Goal: Task Accomplishment & Management: Manage account settings

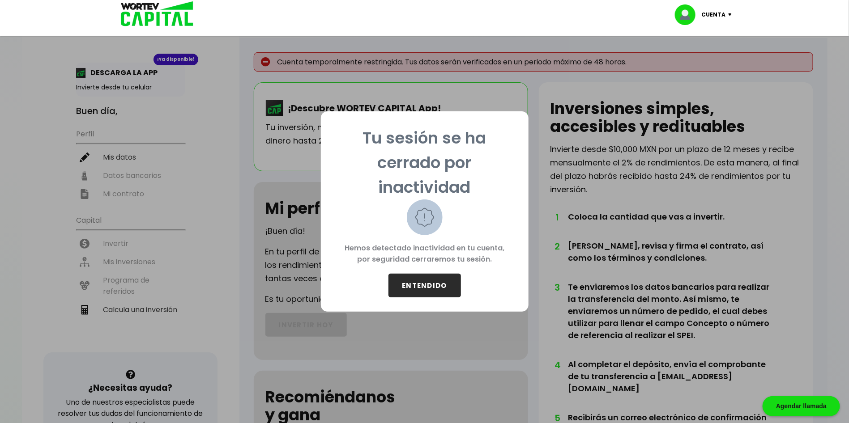
click at [413, 284] on button "ENTENDIDO" at bounding box center [424, 286] width 72 height 24
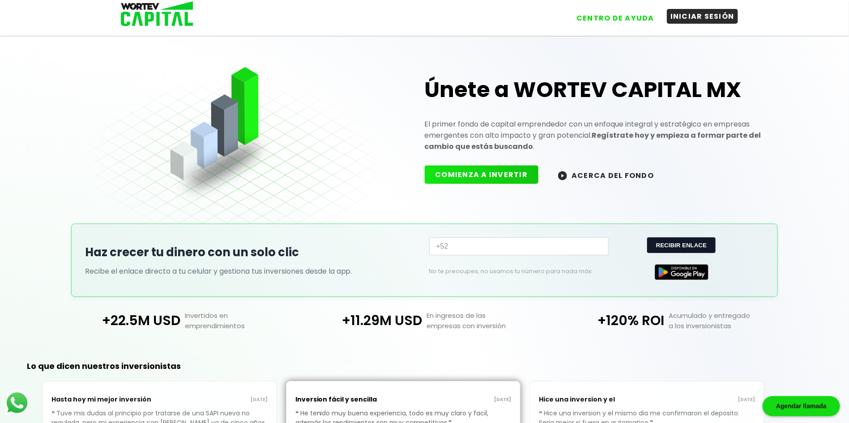
click at [719, 12] on button "INICIAR SESIÓN" at bounding box center [702, 16] width 71 height 15
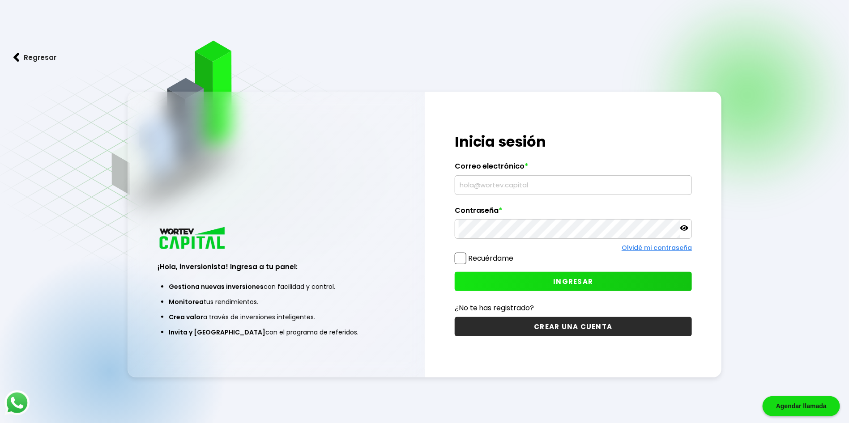
type input "david.coriaeleno@gmail.com"
click at [459, 260] on span at bounding box center [461, 259] width 12 height 12
click at [515, 254] on input "Recuérdame" at bounding box center [515, 254] width 0 height 0
click at [479, 281] on button "INGRESAR" at bounding box center [573, 281] width 237 height 19
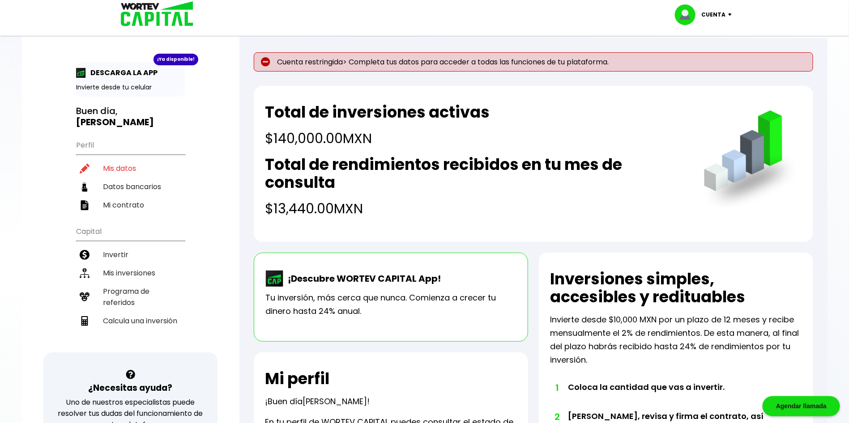
click at [261, 65] on img at bounding box center [265, 61] width 9 height 9
click at [115, 159] on li "Mis datos" at bounding box center [130, 168] width 109 height 18
select select "Hombre"
select select "Licenciatura"
select select "DF"
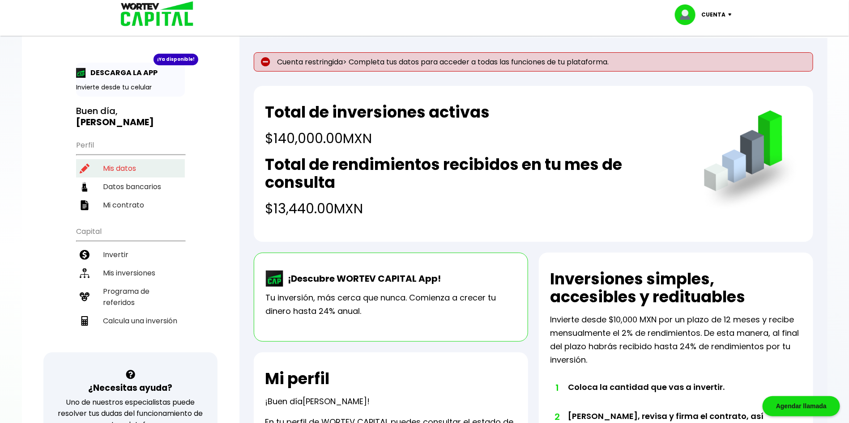
select select "Nu Bank"
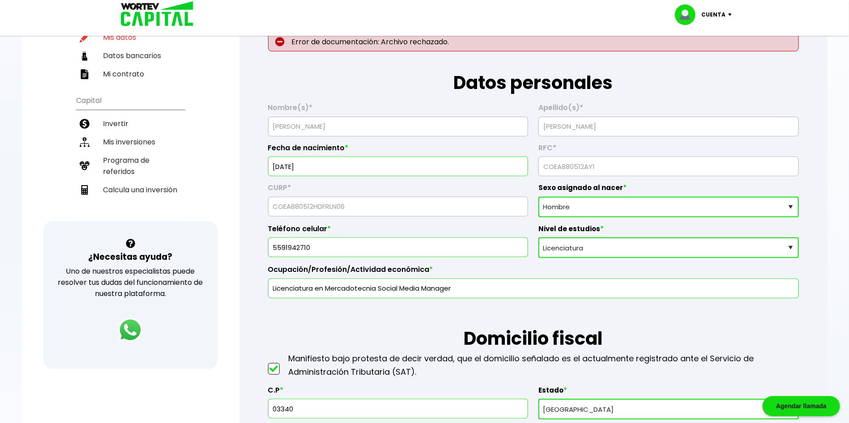
scroll to position [134, 0]
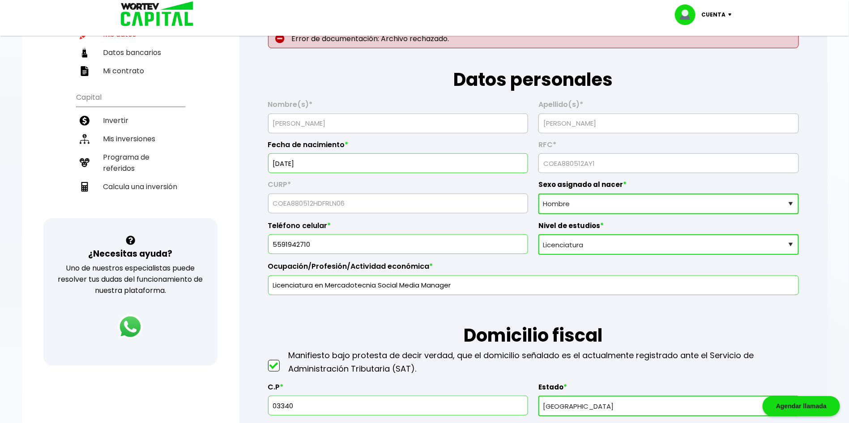
click at [560, 207] on select "Sexo asignado al nacer Hombre Mujer Prefiero no contestar" at bounding box center [668, 204] width 260 height 21
click at [538, 194] on select "Sexo asignado al nacer Hombre Mujer Prefiero no contestar" at bounding box center [668, 204] width 260 height 21
click at [562, 247] on select "Nivel de estudios Primaria Secundaria Bachillerato Licenciatura Posgrado" at bounding box center [668, 244] width 260 height 21
click at [538, 234] on select "Nivel de estudios Primaria Secundaria Bachillerato Licenciatura Posgrado" at bounding box center [668, 244] width 260 height 21
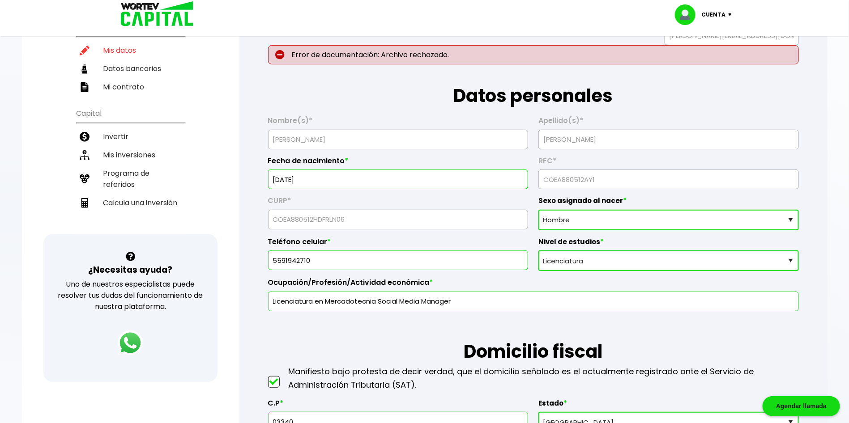
scroll to position [51, 0]
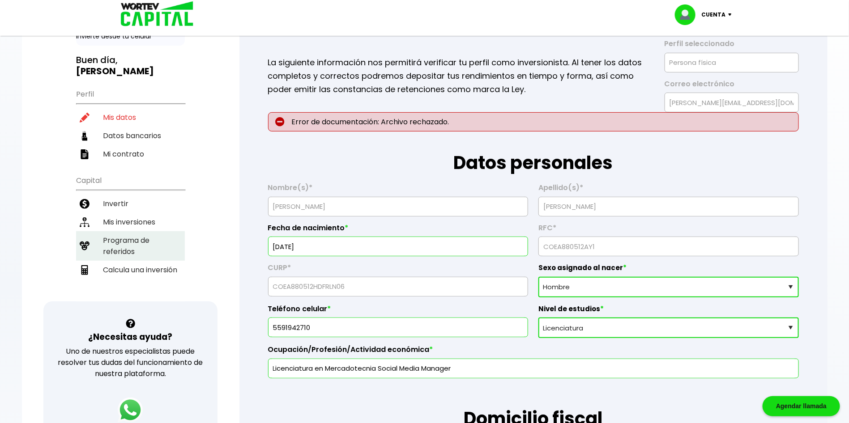
click at [130, 234] on li "Programa de referidos" at bounding box center [130, 246] width 109 height 30
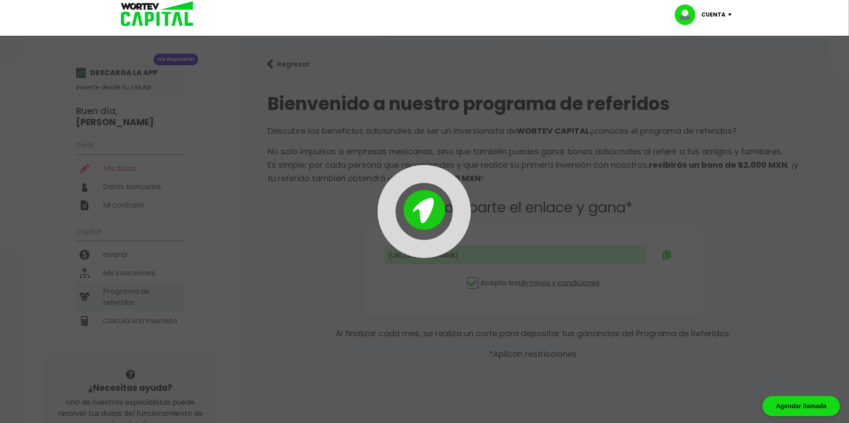
type input "https://panel-mx.wortev.capital/register?ref=david.coriaeleno"
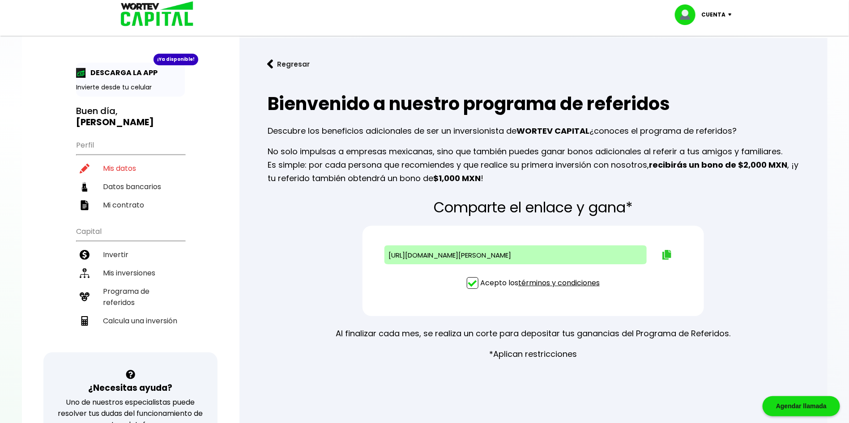
click at [659, 250] on button at bounding box center [667, 254] width 36 height 23
click at [672, 248] on button at bounding box center [667, 254] width 36 height 23
click at [115, 246] on li "Invertir" at bounding box center [130, 255] width 109 height 18
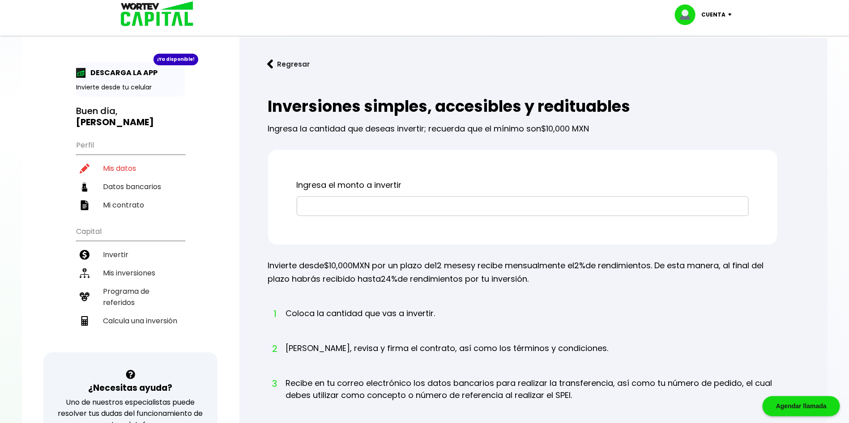
click at [309, 215] on input "text" at bounding box center [523, 206] width 444 height 19
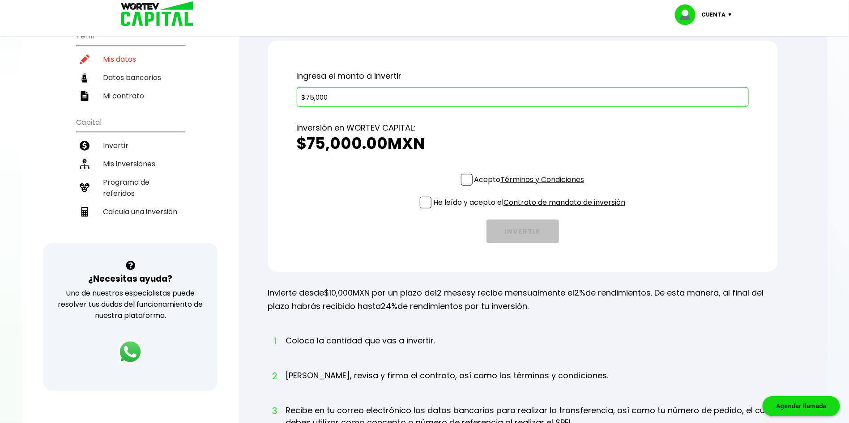
scroll to position [134, 0]
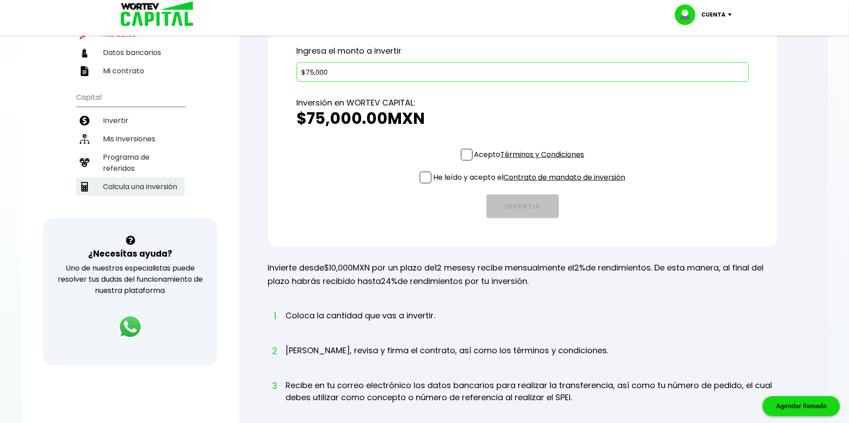
type input "$75,000"
click at [163, 178] on li "Calcula una inversión" at bounding box center [130, 187] width 109 height 18
select select "1"
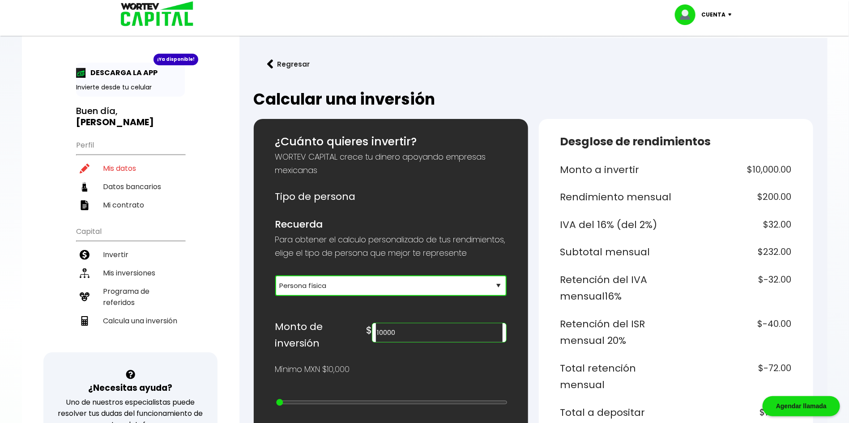
click at [357, 294] on select "Selecciona tu tipo de persona Persona Física que emite factura Persona física P…" at bounding box center [390, 286] width 231 height 21
click at [275, 286] on select "Selecciona tu tipo de persona Persona Física que emite factura Persona física P…" at bounding box center [390, 286] width 231 height 21
drag, startPoint x: 438, startPoint y: 344, endPoint x: 349, endPoint y: 325, distance: 91.4
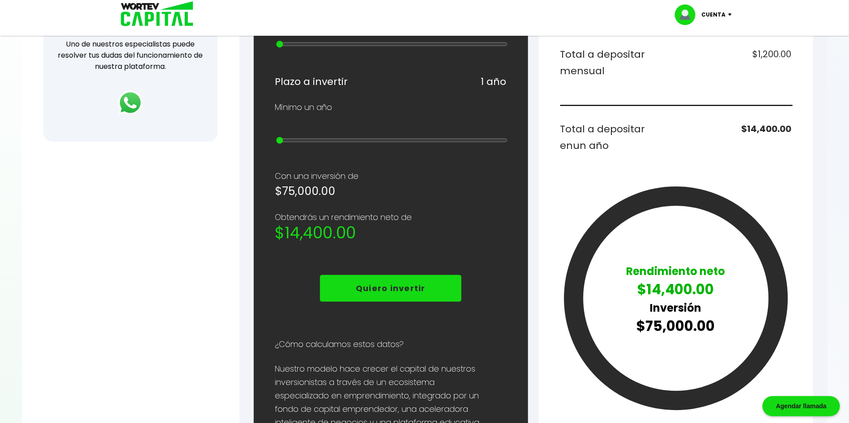
scroll to position [336, 0]
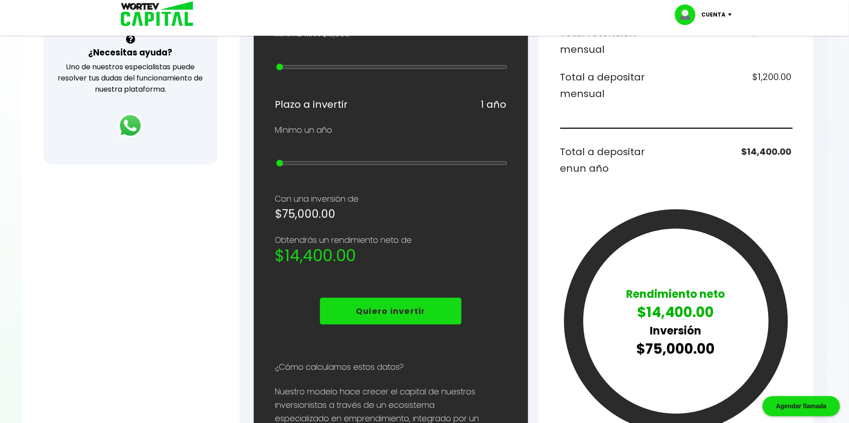
type input "75000"
click at [432, 217] on div "¿Cuánto quieres invertir? WORTEV CAPITAL crece tu dinero apoyando empresas mexi…" at bounding box center [390, 159] width 231 height 722
drag, startPoint x: 278, startPoint y: 154, endPoint x: 309, endPoint y: 158, distance: 31.6
click at [309, 159] on div at bounding box center [390, 164] width 231 height 11
drag, startPoint x: 285, startPoint y: 157, endPoint x: 485, endPoint y: 168, distance: 199.4
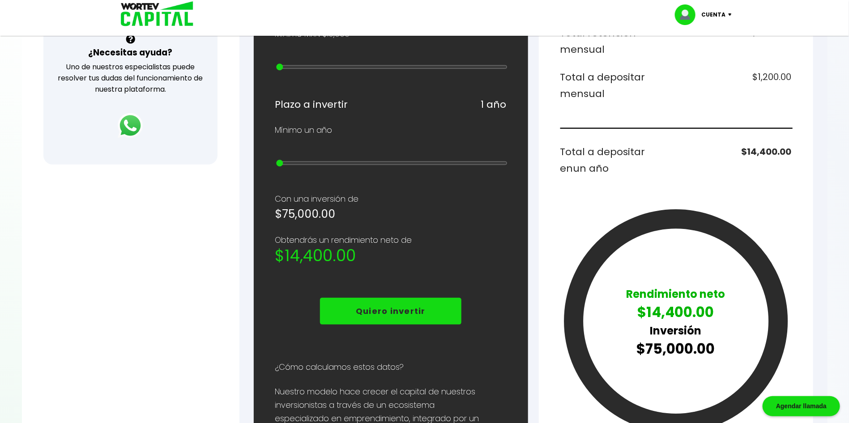
click at [485, 168] on div "¿Cuánto quieres invertir? WORTEV CAPITAL crece tu dinero apoyando empresas mexi…" at bounding box center [390, 159] width 231 height 722
type input "10"
click at [499, 161] on input "range" at bounding box center [391, 163] width 231 height 7
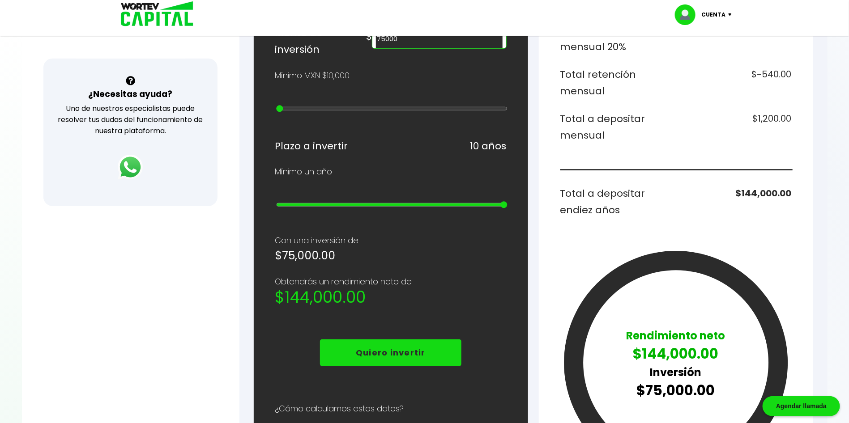
scroll to position [268, 0]
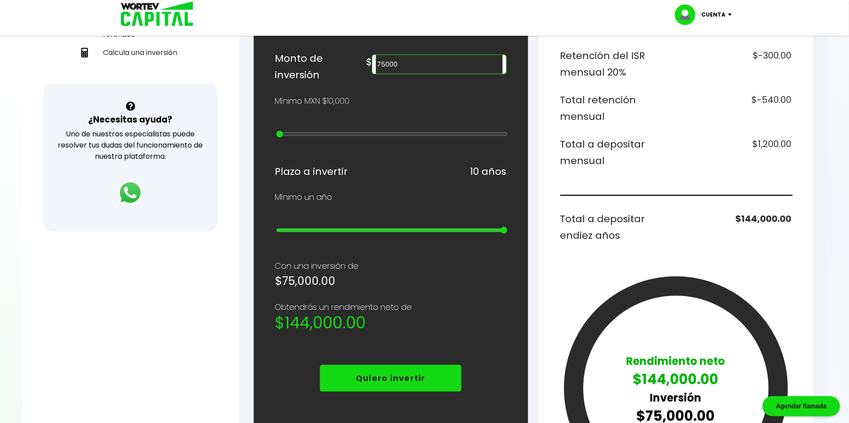
type input "20000"
type input "1"
type input "30000"
type input "2"
type input "40000"
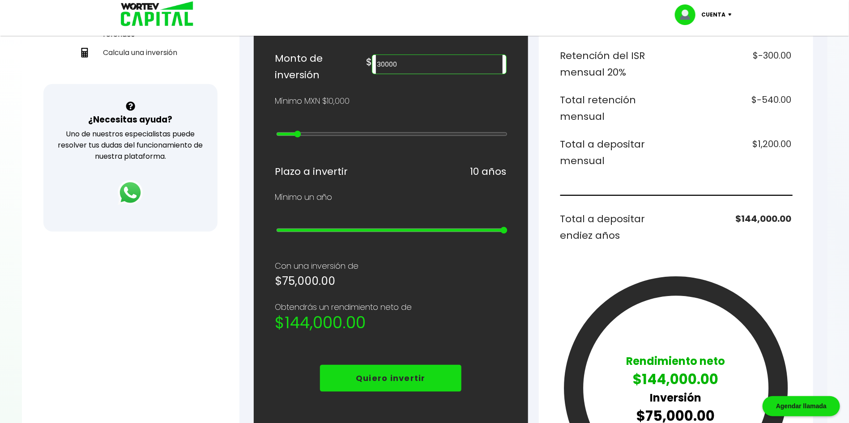
type input "3"
type input "60000"
type input "5"
type input "80000"
type input "7"
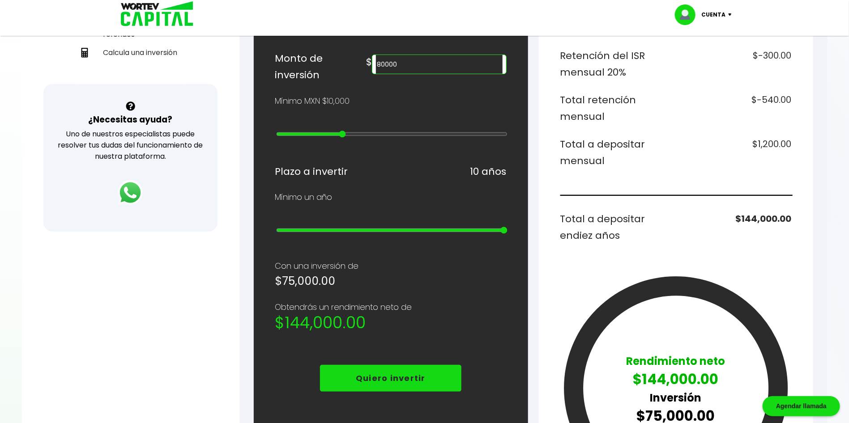
type input "200000"
type input "10"
type input "400000"
type input "12"
type input "600000"
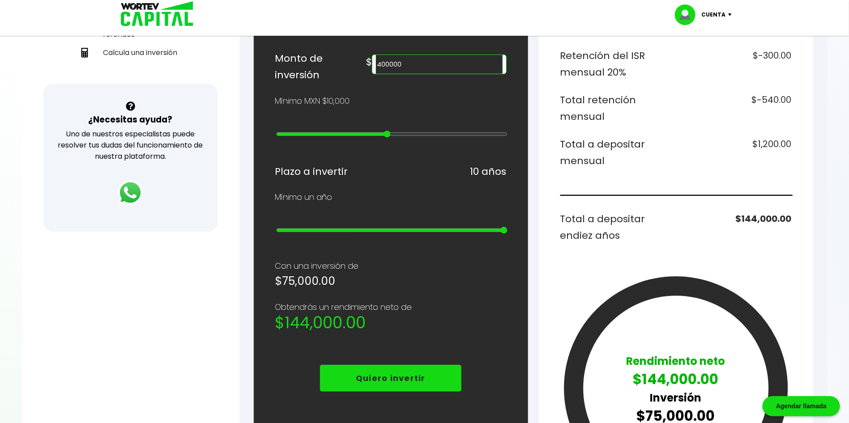
type input "14"
type input "800000"
type input "16"
type input "900000"
type input "17"
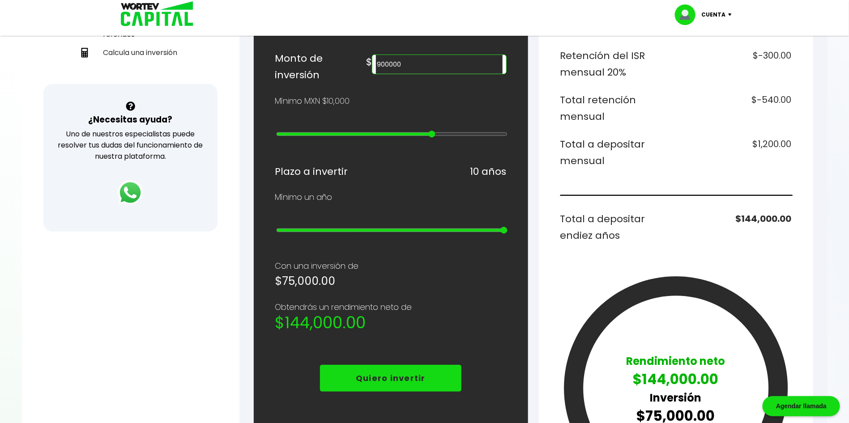
type input "2000000"
type input "19"
type input "3000000"
type input "20"
type input "4000000"
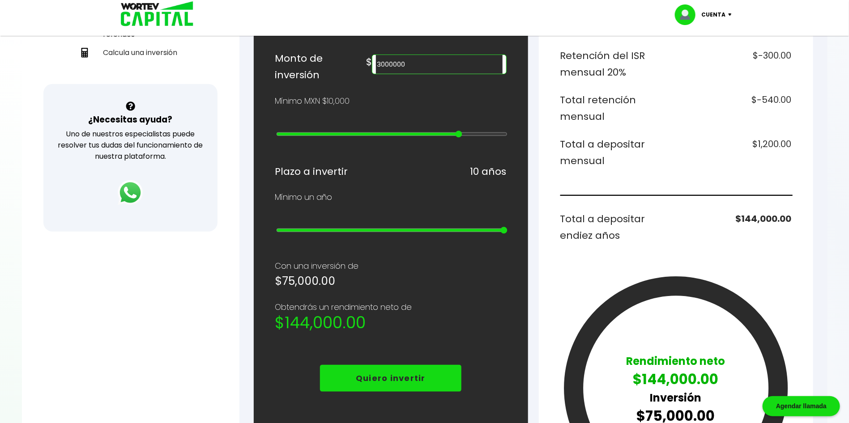
type input "21"
type input "10000000"
type input "23"
type input "15000000"
type input "24"
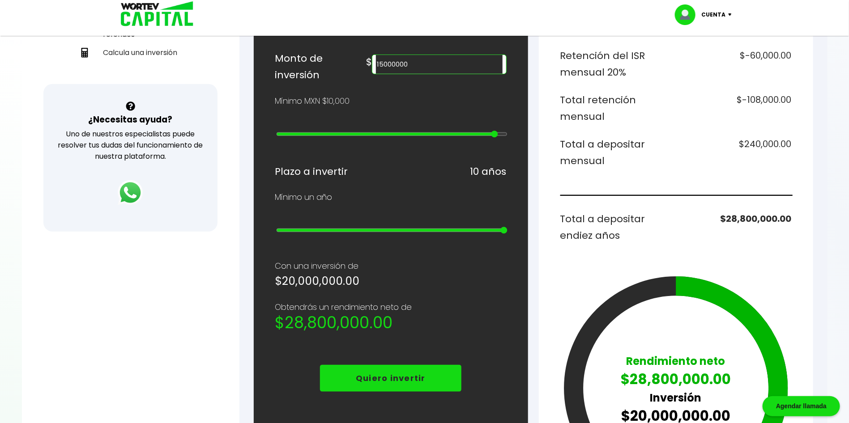
type input "20000000"
drag, startPoint x: 278, startPoint y: 131, endPoint x: 527, endPoint y: 135, distance: 249.2
type input "25"
click at [507, 135] on input "range" at bounding box center [391, 134] width 231 height 7
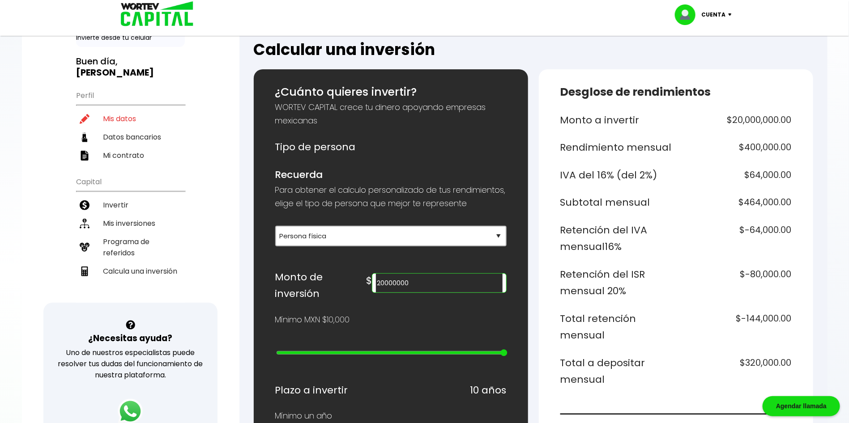
scroll to position [0, 0]
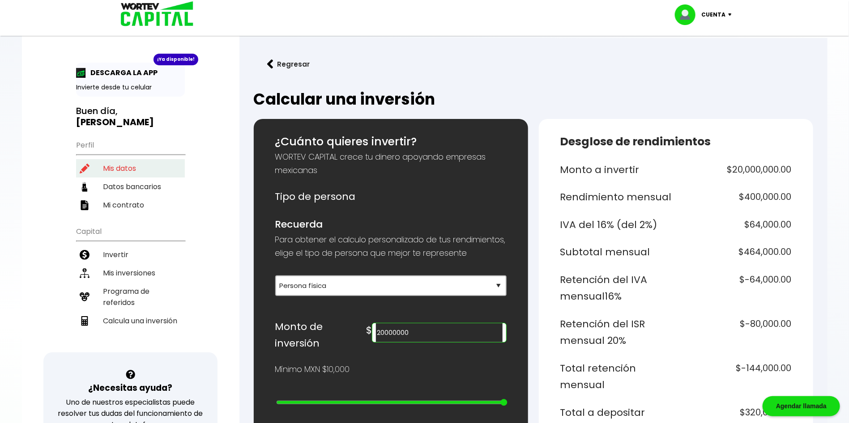
click at [110, 159] on li "Mis datos" at bounding box center [130, 168] width 109 height 18
select select "Hombre"
select select "Licenciatura"
select select "DF"
select select "Nu Bank"
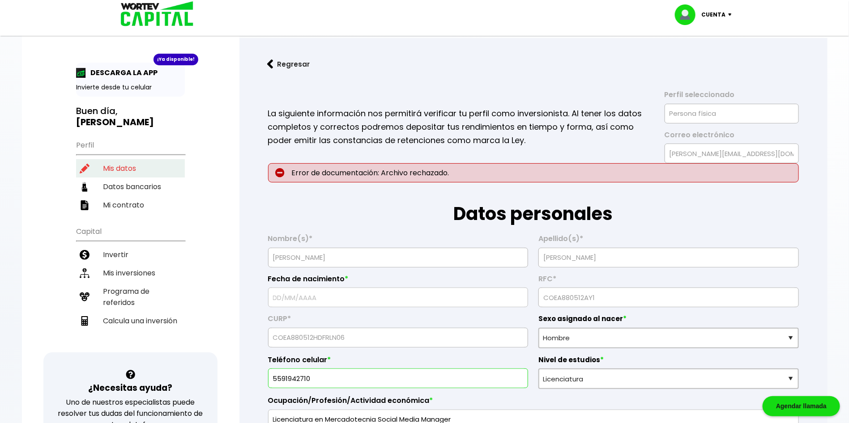
type input "12/05/1988"
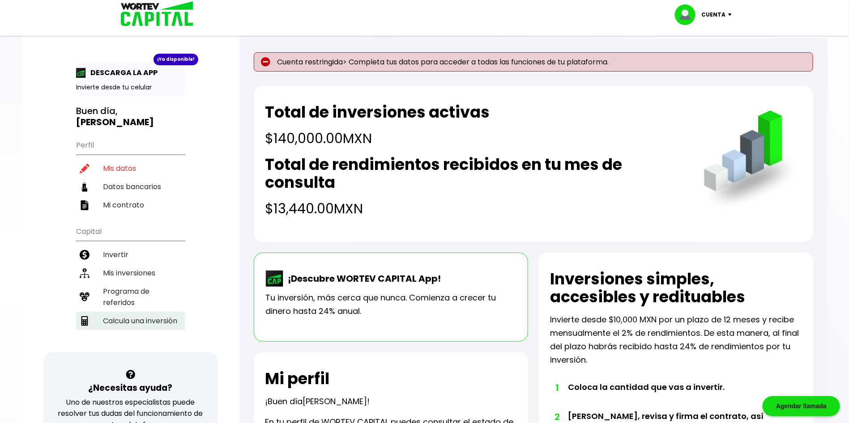
click at [121, 312] on li "Calcula una inversión" at bounding box center [130, 321] width 109 height 18
select select "1"
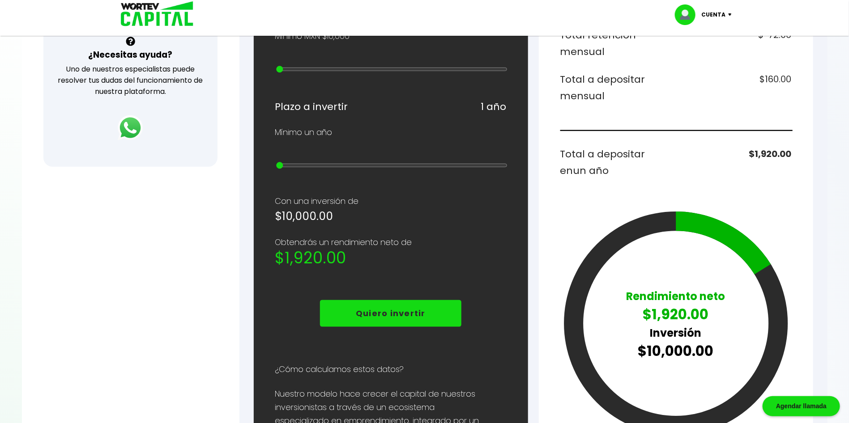
scroll to position [268, 0]
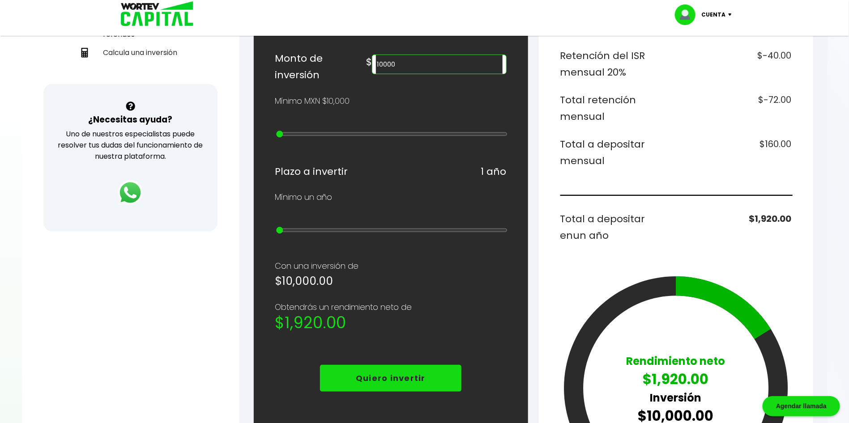
drag, startPoint x: 447, startPoint y: 72, endPoint x: 344, endPoint y: 54, distance: 104.2
click at [344, 54] on div "¿Cuánto quieres invertir? WORTEV CAPITAL crece tu dinero apoyando empresas mexi…" at bounding box center [390, 226] width 231 height 722
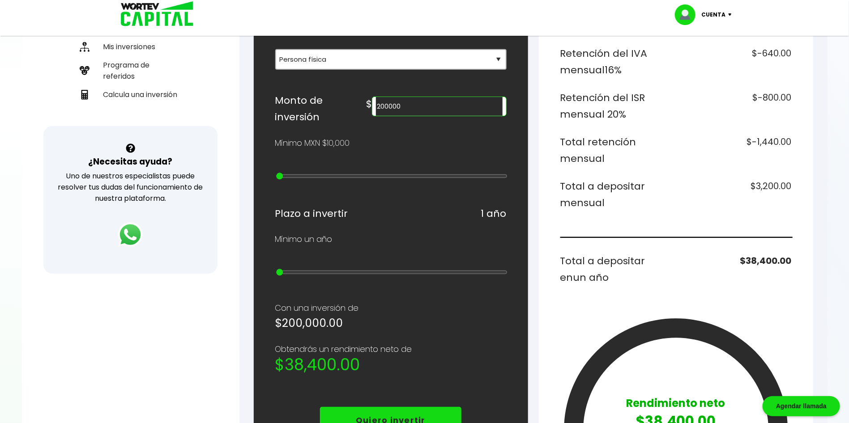
scroll to position [201, 0]
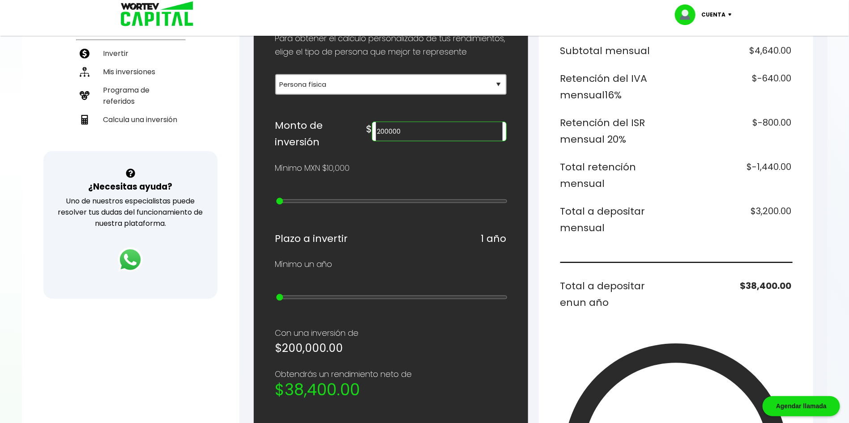
type input "200000"
click at [160, 298] on div "¡Ya disponible! DESCARGA LA APP Invierte desde tu celular Buen día, [PERSON_NAM…" at bounding box center [130, 91] width 217 height 567
